Goal: Navigation & Orientation: Find specific page/section

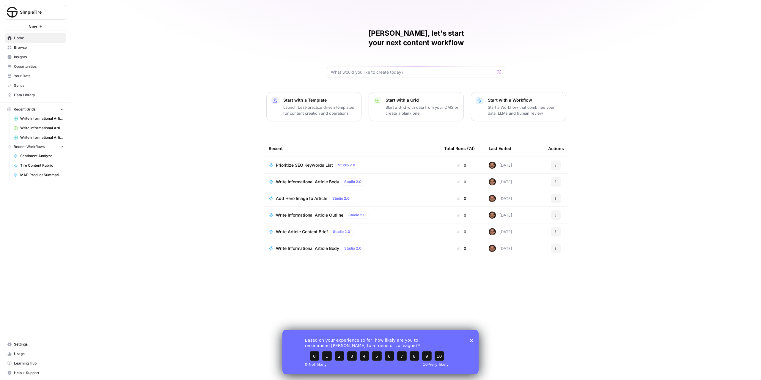
drag, startPoint x: 471, startPoint y: 341, endPoint x: 748, endPoint y: 656, distance: 419.0
click at [471, 341] on icon "Close survey" at bounding box center [472, 341] width 4 height 4
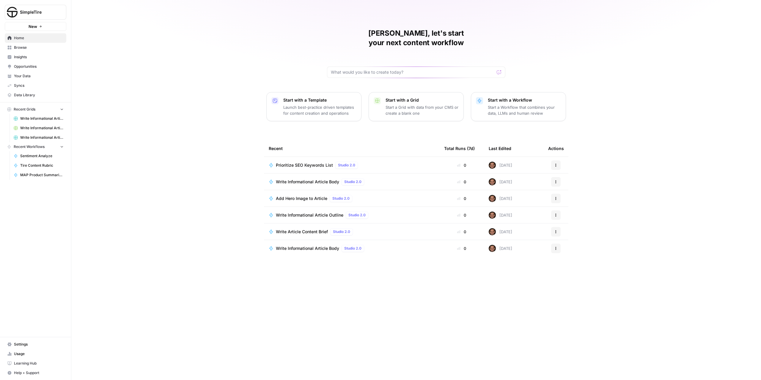
click at [12, 49] on link "Browse" at bounding box center [36, 48] width 62 height 10
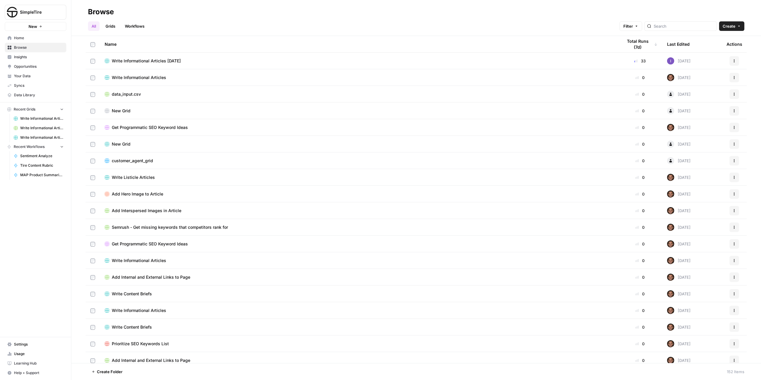
click at [173, 59] on span "Write Informational Articles [DATE]" at bounding box center [146, 61] width 69 height 6
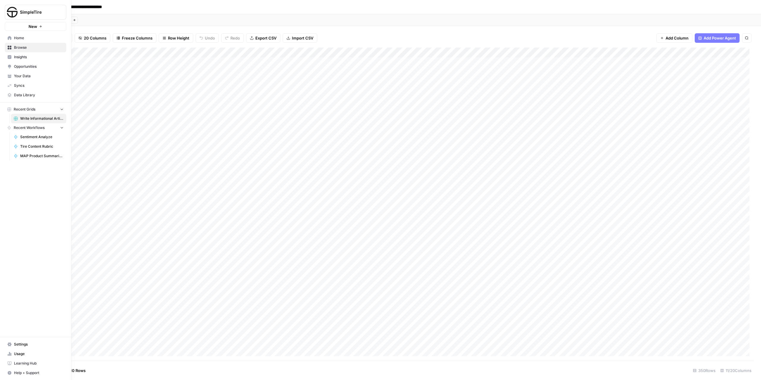
click at [17, 96] on span "Data Library" at bounding box center [39, 94] width 50 height 5
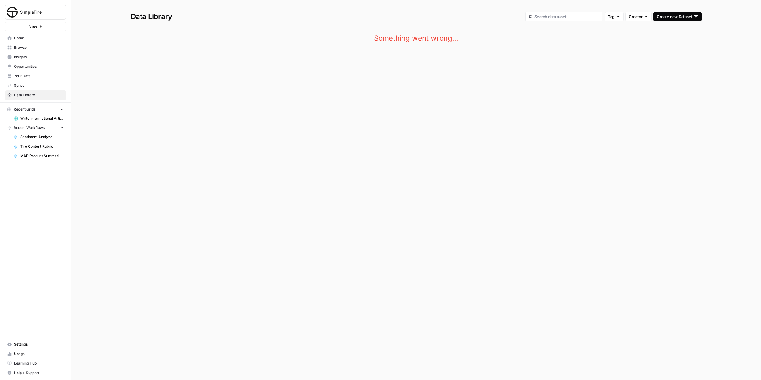
click at [16, 89] on link "Syncs" at bounding box center [36, 86] width 62 height 10
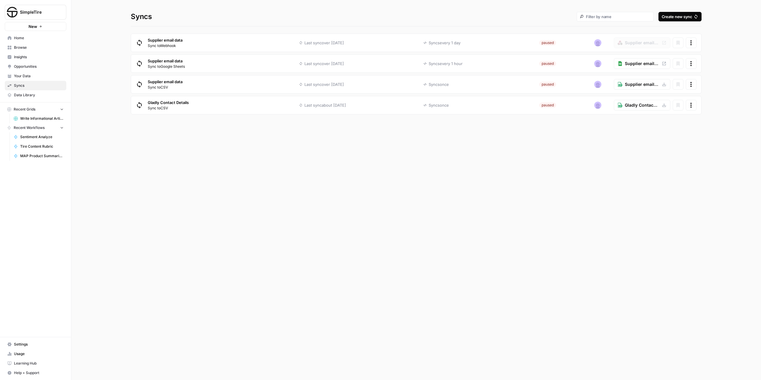
click at [14, 77] on link "Your Data" at bounding box center [36, 76] width 62 height 10
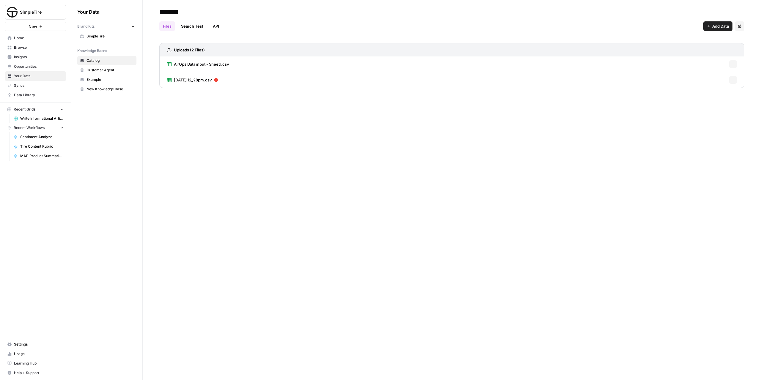
click at [14, 67] on span "Opportunities" at bounding box center [39, 66] width 50 height 5
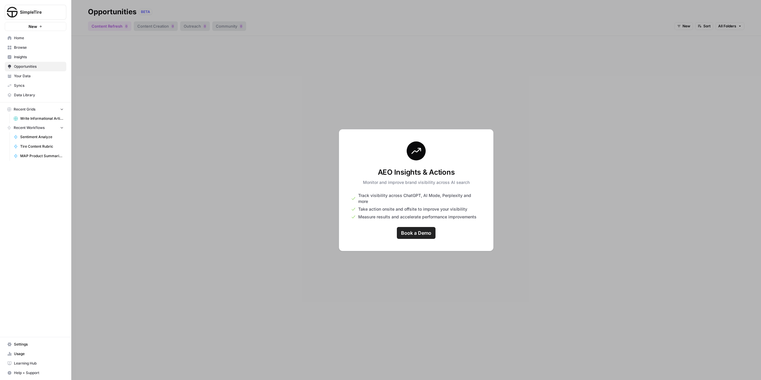
click at [23, 56] on span "Insights" at bounding box center [39, 56] width 50 height 5
click at [18, 350] on link "Usage" at bounding box center [36, 354] width 62 height 10
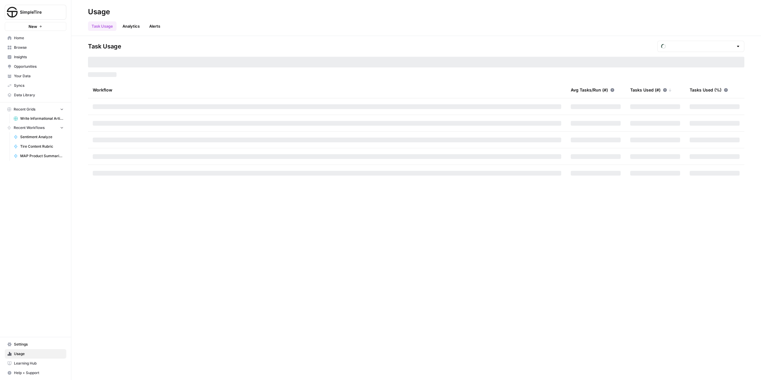
type input "October Tasks"
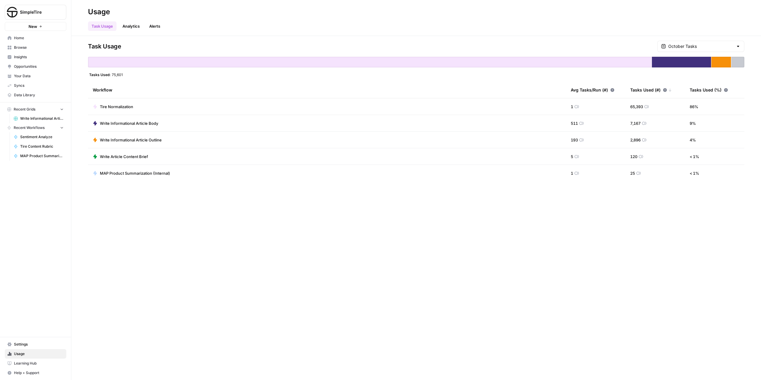
click at [736, 46] on div at bounding box center [738, 46] width 5 height 6
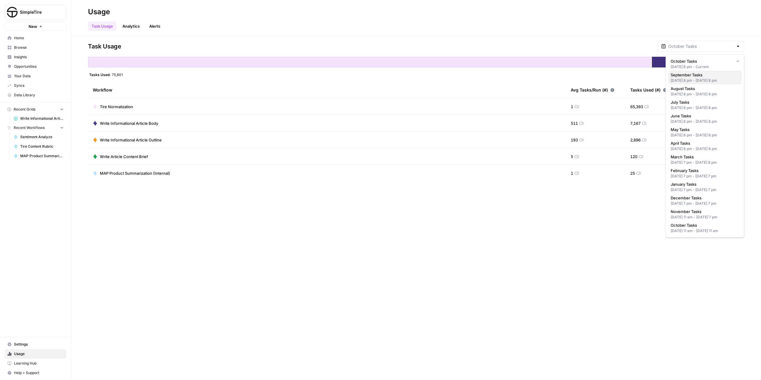
click at [713, 78] on span "September Tasks" at bounding box center [704, 75] width 66 height 6
type input "September Tasks"
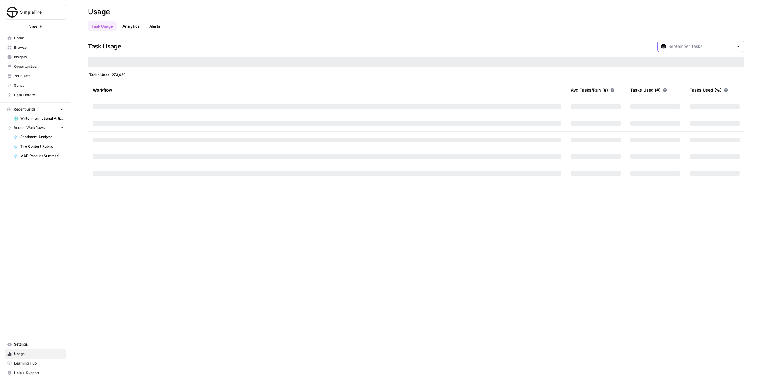
click at [728, 46] on input "text" at bounding box center [700, 46] width 65 height 6
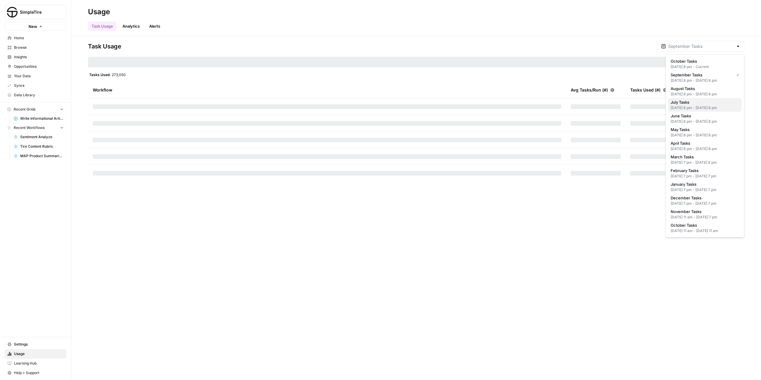
click at [694, 105] on span "July Tasks" at bounding box center [704, 102] width 66 height 6
type input "July Tasks"
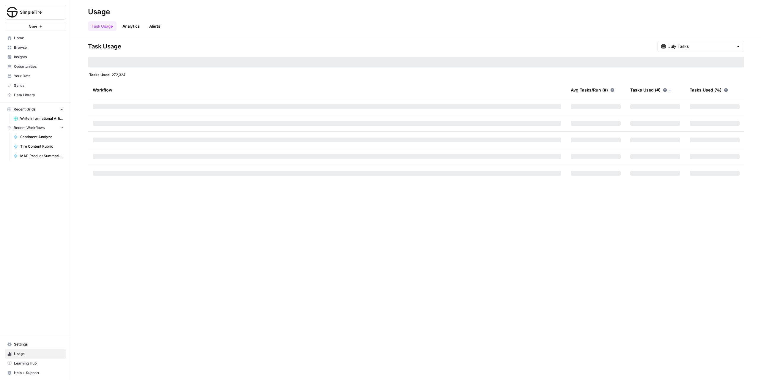
click at [701, 54] on div "Task Usage July Tasks Tasks Used: 272,324 Workflow Avg Tasks/Run (#) Tasks Used…" at bounding box center [416, 111] width 656 height 141
click at [699, 48] on input "text" at bounding box center [700, 46] width 65 height 6
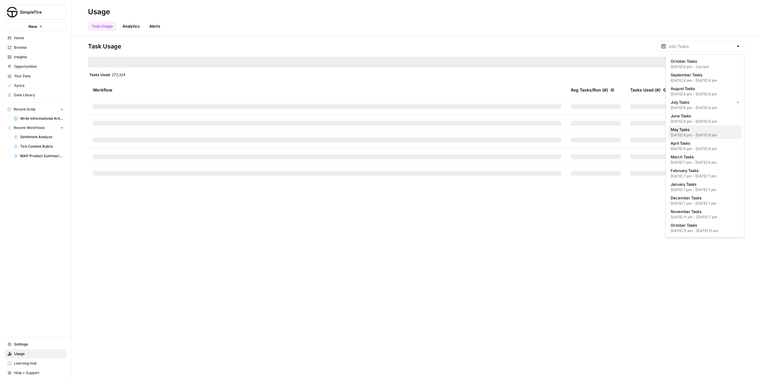
click at [686, 138] on div "[DATE] 8 pm - [DATE] 8 pm" at bounding box center [705, 135] width 69 height 5
type input "May Tasks"
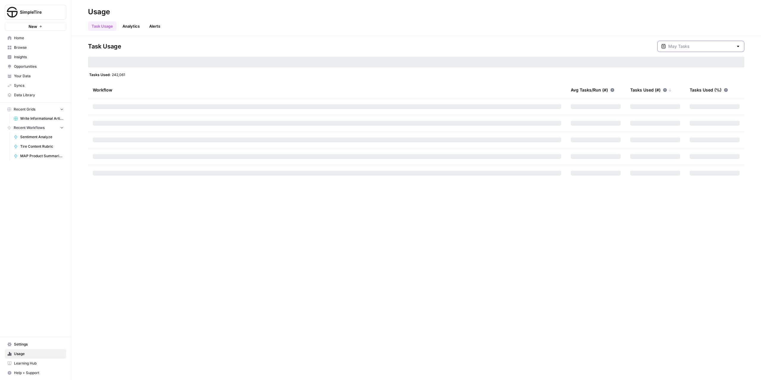
click at [706, 46] on input "text" at bounding box center [700, 46] width 65 height 6
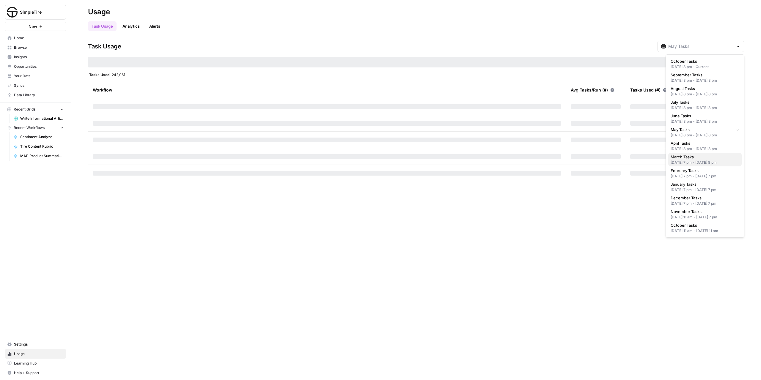
click at [685, 160] on span "March Tasks" at bounding box center [704, 157] width 66 height 6
type input "March Tasks"
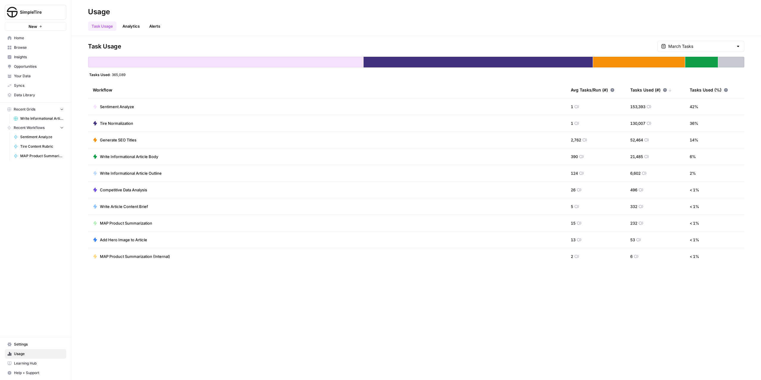
click at [138, 22] on link "Analytics" at bounding box center [131, 26] width 24 height 10
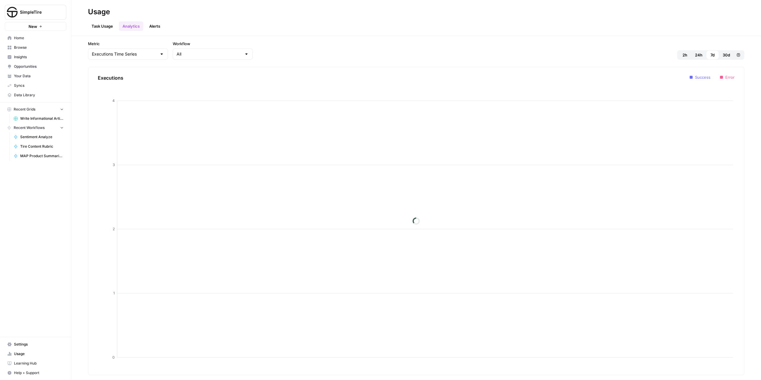
click at [161, 25] on link "Alerts" at bounding box center [155, 26] width 18 height 10
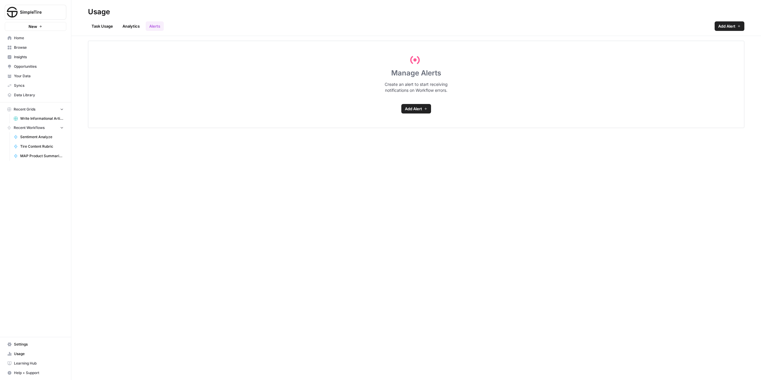
click at [96, 27] on link "Task Usage" at bounding box center [102, 26] width 29 height 10
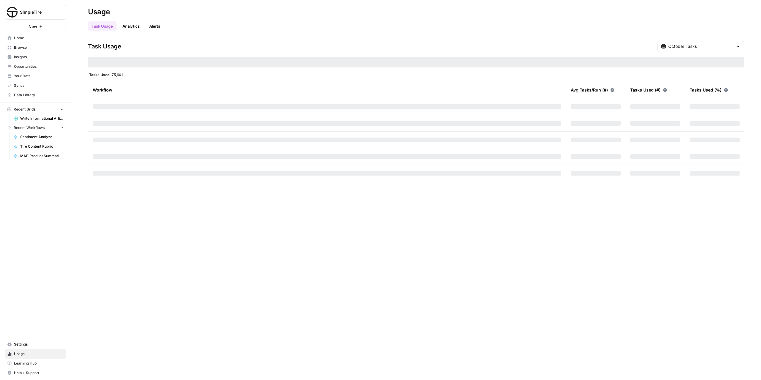
click at [19, 57] on span "Insights" at bounding box center [39, 56] width 50 height 5
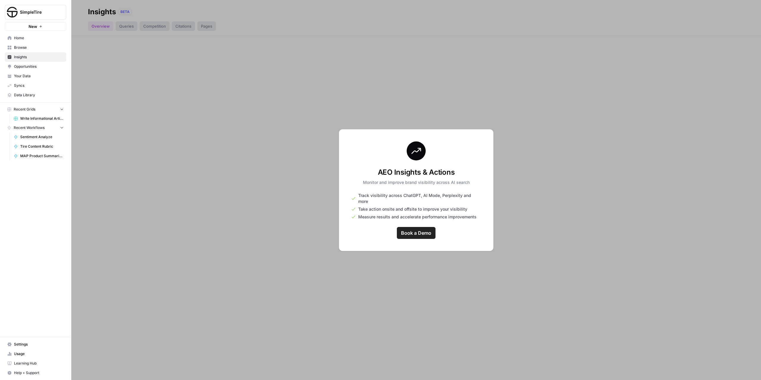
click at [25, 51] on link "Browse" at bounding box center [36, 48] width 62 height 10
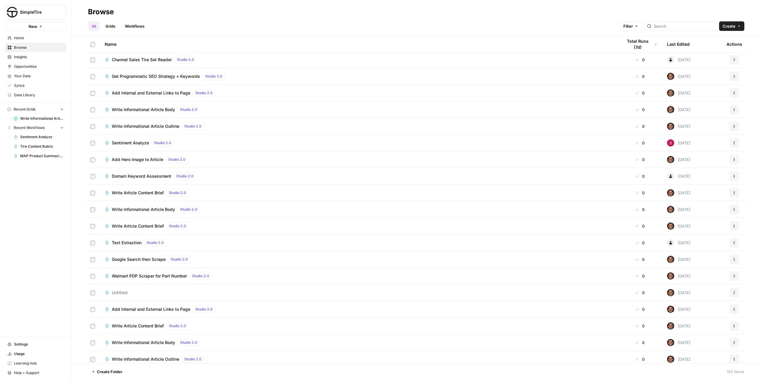
scroll to position [1368, 0]
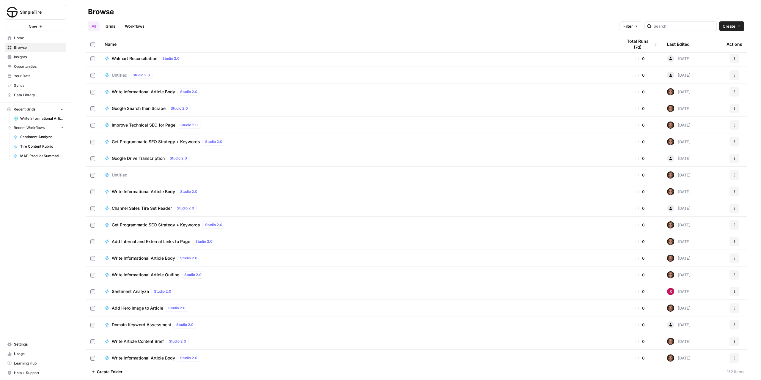
click at [687, 44] on th "Last Edited" at bounding box center [691, 44] width 59 height 16
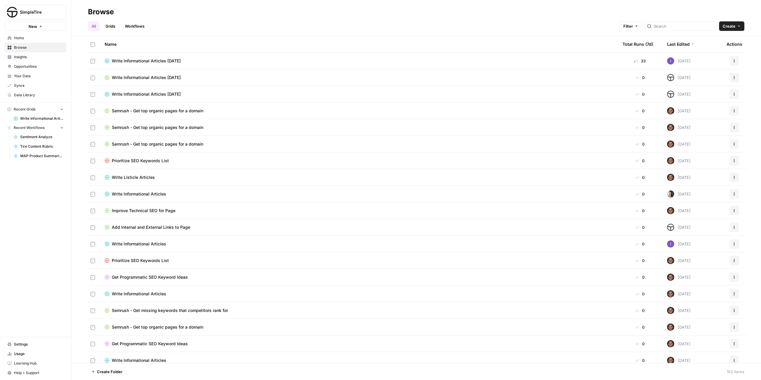
click at [146, 57] on td "Write Informational Articles [DATE]" at bounding box center [359, 61] width 518 height 16
click at [146, 61] on span "Write Informational Articles [DATE]" at bounding box center [146, 61] width 69 height 6
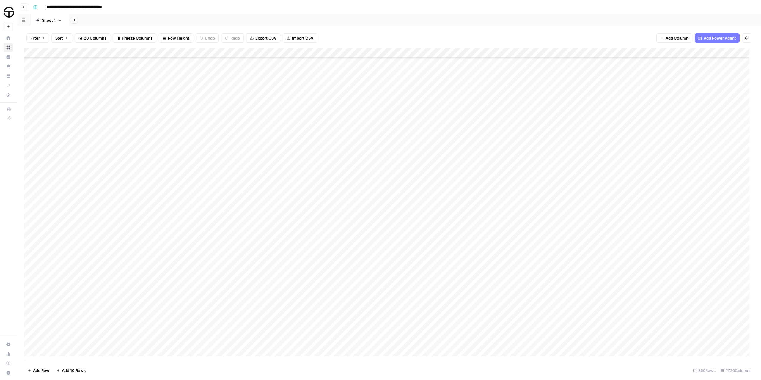
scroll to position [1427, 0]
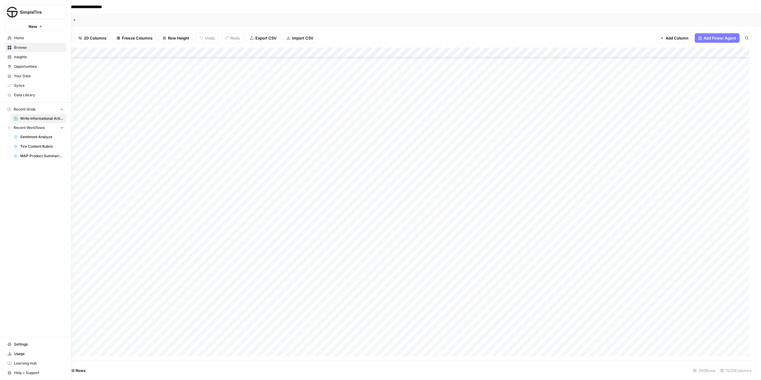
click at [5, 37] on link "Home" at bounding box center [36, 38] width 62 height 10
